Goal: Check status: Check status

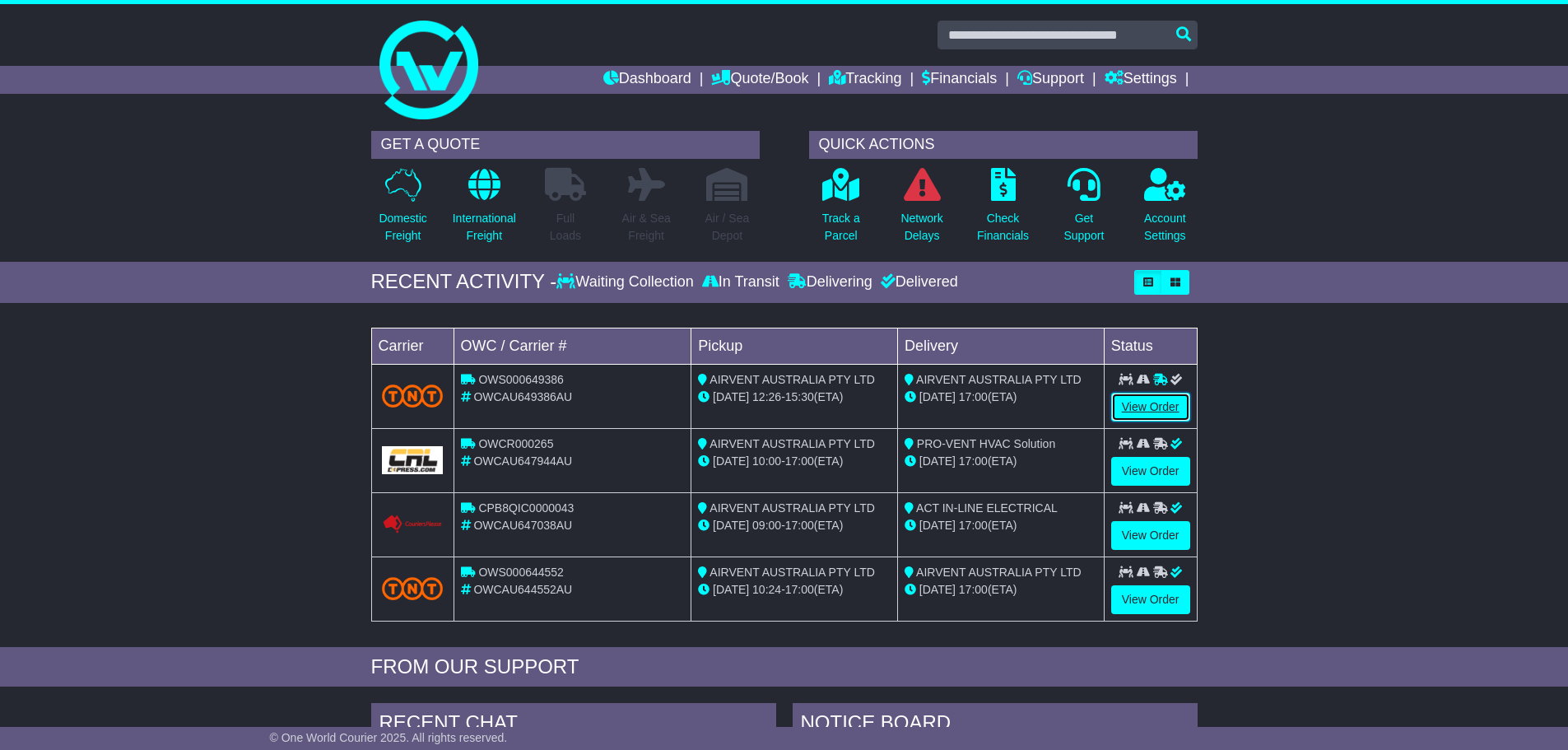
click at [1130, 407] on link "View Order" at bounding box center [1150, 407] width 79 height 28
